Goal: Transaction & Acquisition: Obtain resource

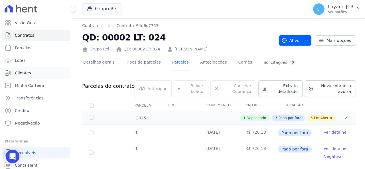
click at [32, 77] on link "Clientes" at bounding box center [36, 72] width 68 height 11
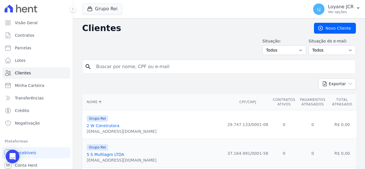
click at [152, 65] on input "search" at bounding box center [223, 66] width 261 height 11
paste input "098.990.544-61"
type input "098.990.544-61"
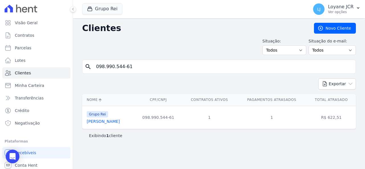
click at [120, 119] on link "[PERSON_NAME]" at bounding box center [103, 121] width 33 height 5
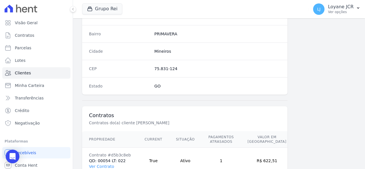
scroll to position [367, 0]
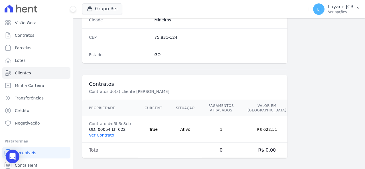
click at [107, 134] on link "Ver Contrato" at bounding box center [101, 135] width 25 height 5
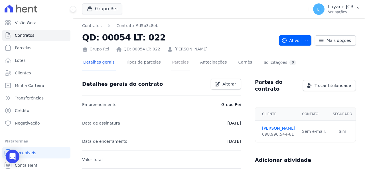
click at [171, 66] on link "Parcelas" at bounding box center [180, 62] width 19 height 15
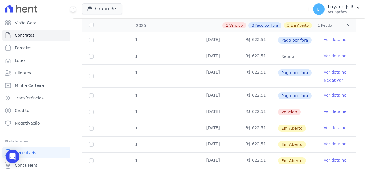
scroll to position [86, 0]
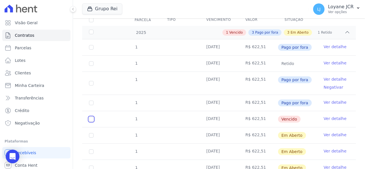
click at [89, 119] on input "checkbox" at bounding box center [91, 119] width 5 height 5
checkbox input "true"
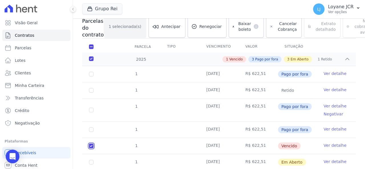
scroll to position [35, 0]
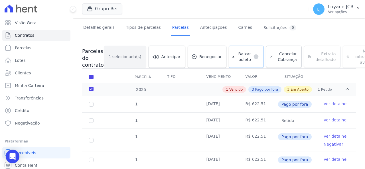
click at [237, 56] on span "Baixar boleto" at bounding box center [244, 56] width 14 height 11
